Goal: Go to known website: Access a specific website the user already knows

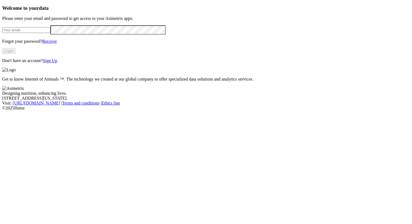
click at [50, 33] on input "email" at bounding box center [26, 30] width 48 height 6
type input "[PERSON_NAME][EMAIL_ADDRESS][PERSON_NAME][PERSON_NAME][DOMAIN_NAME]"
click at [16, 54] on button "Login" at bounding box center [8, 51] width 13 height 6
